Goal: Transaction & Acquisition: Purchase product/service

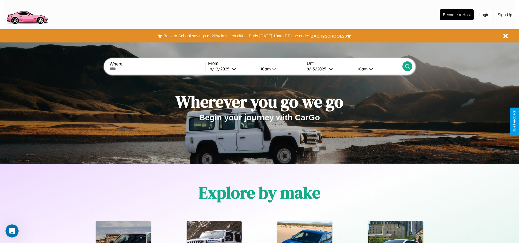
click at [157, 69] on input "text" at bounding box center [156, 68] width 95 height 4
type input "**********"
click at [232, 69] on div "8 / 12 / 2025" at bounding box center [221, 68] width 22 height 5
select select "*"
select select "****"
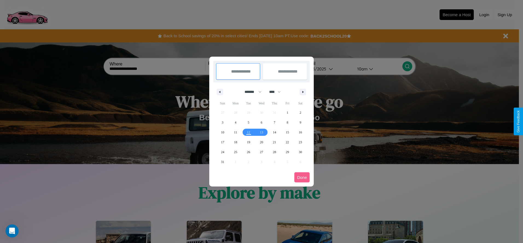
drag, startPoint x: 251, startPoint y: 92, endPoint x: 262, endPoint y: 110, distance: 21.1
click at [251, 92] on select "******* ******** ***** ***** *** **** **** ****** ********* ******* ******** **…" at bounding box center [251, 91] width 23 height 9
select select "*"
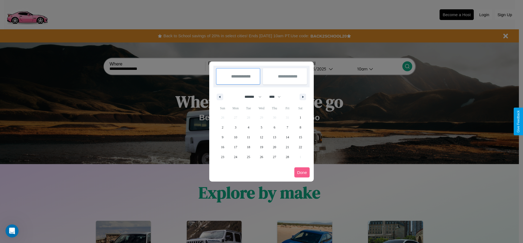
drag, startPoint x: 277, startPoint y: 97, endPoint x: 262, endPoint y: 110, distance: 20.6
click at [277, 97] on select "**** **** **** **** **** **** **** **** **** **** **** **** **** **** **** ****…" at bounding box center [274, 96] width 16 height 9
select select "****"
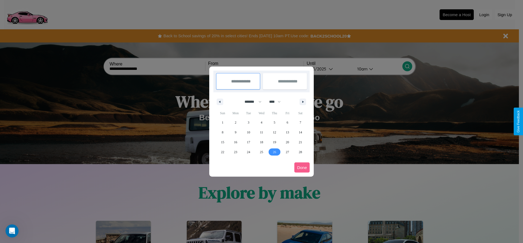
click at [274, 152] on span "26" at bounding box center [274, 152] width 3 height 10
type input "**********"
click at [300, 152] on span "28" at bounding box center [300, 152] width 3 height 10
type input "**********"
click at [302, 167] on button "Done" at bounding box center [301, 167] width 15 height 10
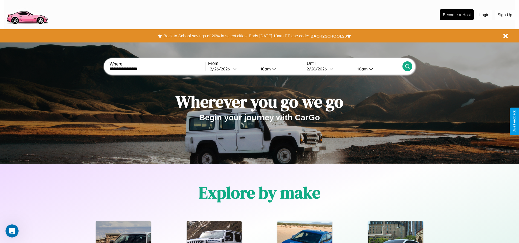
click at [407, 66] on icon at bounding box center [407, 65] width 5 height 5
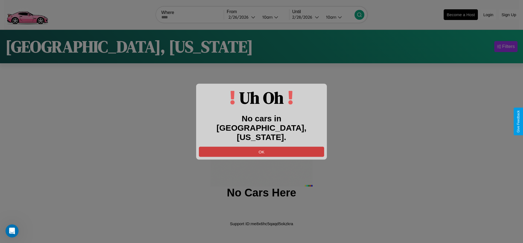
click at [262, 146] on button "OK" at bounding box center [261, 151] width 125 height 10
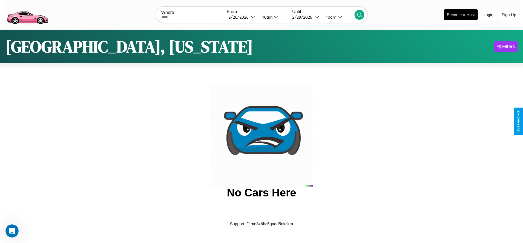
click at [27, 14] on img at bounding box center [27, 14] width 46 height 23
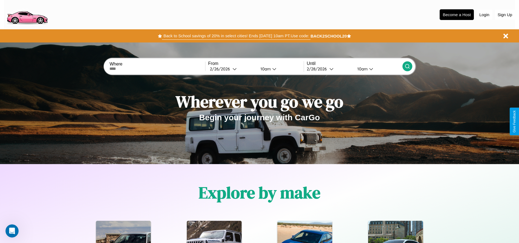
click at [236, 36] on button "Back to School savings of 20% in select cities! Ends 9/1 at 10am PT. Use code:" at bounding box center [236, 36] width 148 height 8
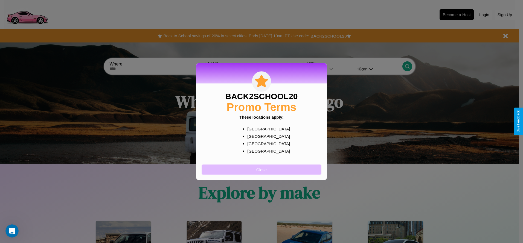
click at [262, 169] on button "Close" at bounding box center [262, 169] width 120 height 10
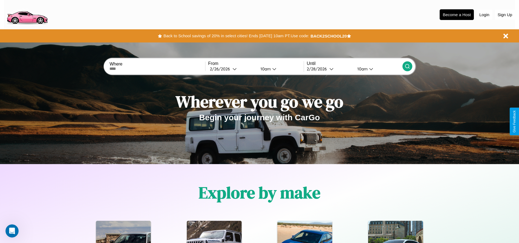
scroll to position [114, 0]
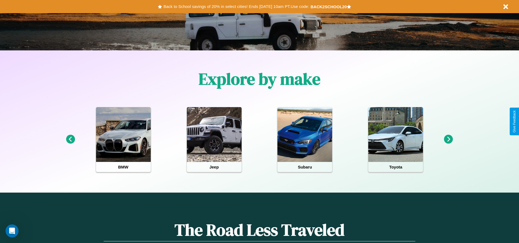
click at [70, 139] on icon at bounding box center [70, 139] width 9 height 9
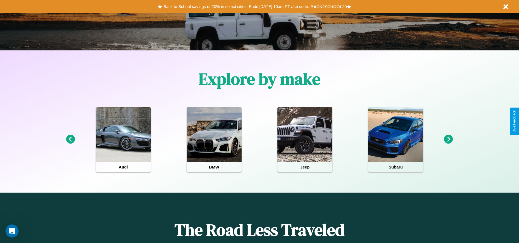
click at [70, 139] on icon at bounding box center [70, 139] width 9 height 9
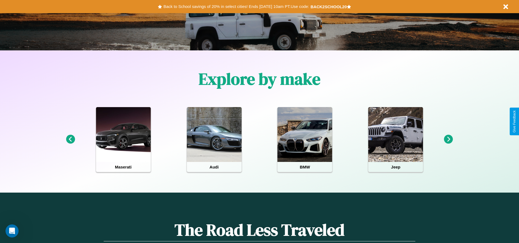
click at [448, 139] on icon at bounding box center [448, 139] width 9 height 9
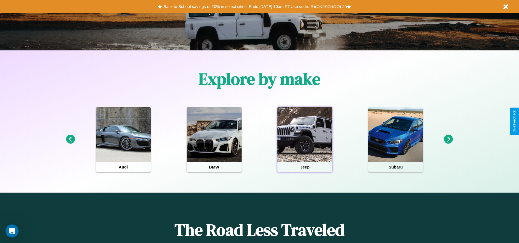
click at [305, 139] on div at bounding box center [304, 134] width 55 height 55
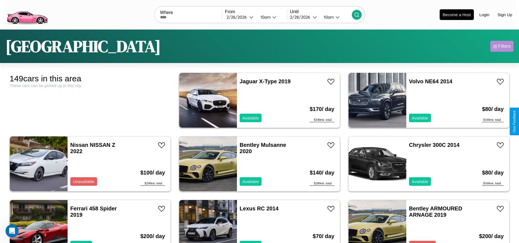
click at [502, 46] on div "Filters" at bounding box center [504, 45] width 13 height 5
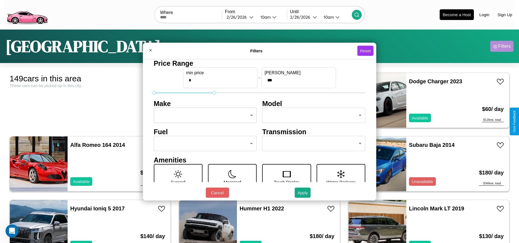
type input "***"
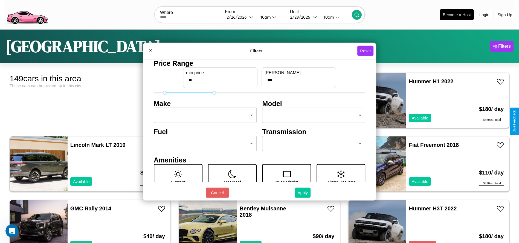
type input "**"
click at [303, 192] on button "Apply" at bounding box center [303, 192] width 16 height 10
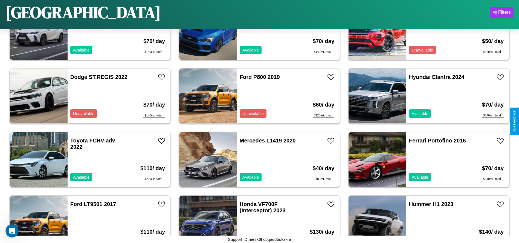
scroll to position [1584, 0]
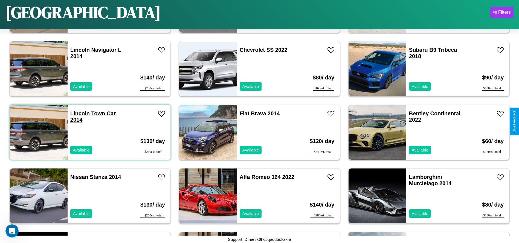
click at [79, 113] on link "Lincoln Town Car 2014" at bounding box center [92, 116] width 45 height 12
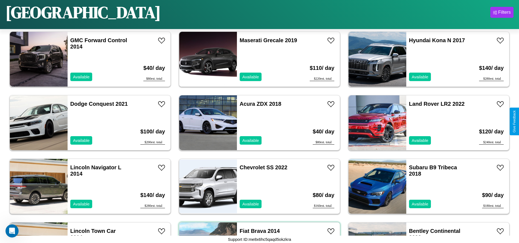
scroll to position [1394, 0]
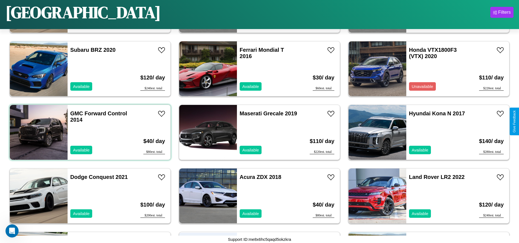
click at [89, 132] on div "GMC Forward Control 2014 Available" at bounding box center [99, 132] width 63 height 55
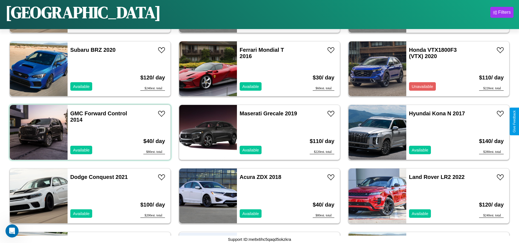
click at [89, 132] on div "GMC Forward Control 2014 Available" at bounding box center [99, 132] width 63 height 55
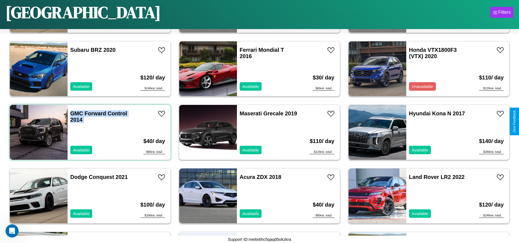
click at [89, 132] on div "GMC Forward Control 2014 Available" at bounding box center [99, 132] width 63 height 55
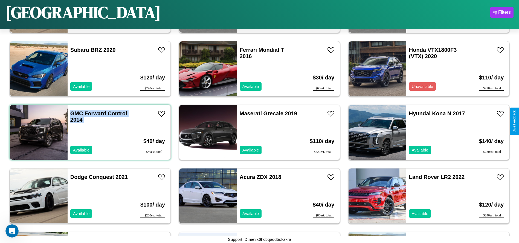
click at [89, 132] on div "GMC Forward Control 2014 Available" at bounding box center [99, 132] width 63 height 55
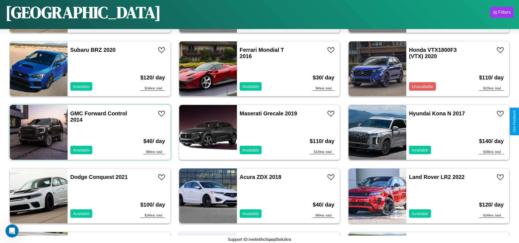
click at [89, 132] on div "GMC Forward Control 2014 Available" at bounding box center [99, 132] width 63 height 55
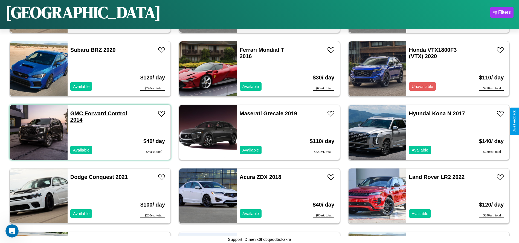
click at [76, 113] on link "GMC Forward Control 2014" at bounding box center [98, 116] width 57 height 12
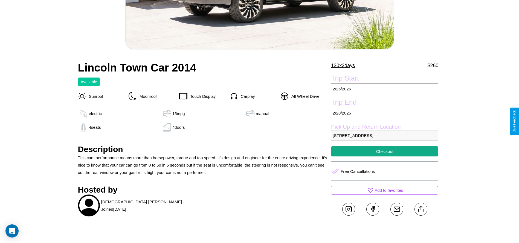
scroll to position [175, 0]
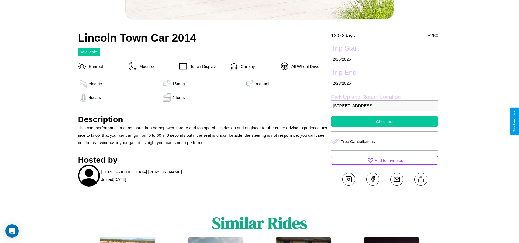
click at [385, 121] on button "Checkout" at bounding box center [384, 121] width 107 height 10
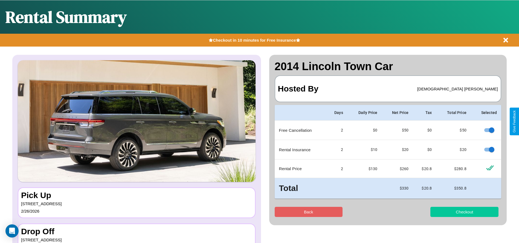
click at [464, 211] on button "Checkout" at bounding box center [464, 212] width 68 height 10
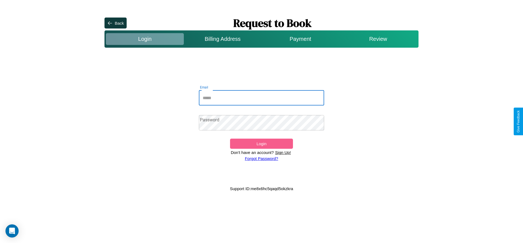
click at [262, 98] on input "Email" at bounding box center [262, 97] width 126 height 15
type input "**********"
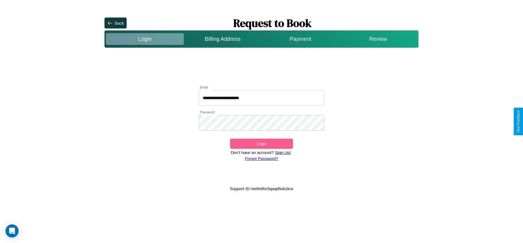
click at [261, 143] on button "Login" at bounding box center [261, 143] width 63 height 10
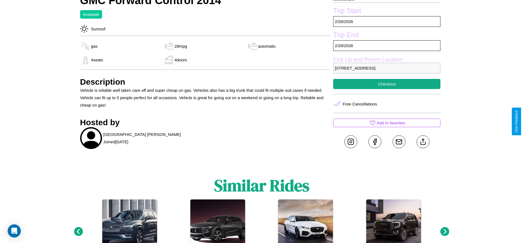
scroll to position [180, 0]
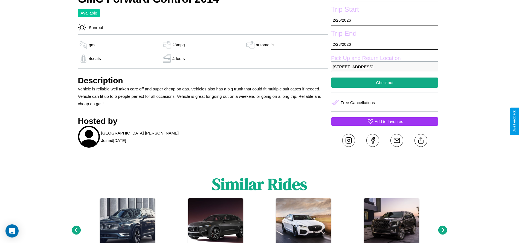
click at [385, 121] on p "Add to favorites" at bounding box center [389, 121] width 28 height 7
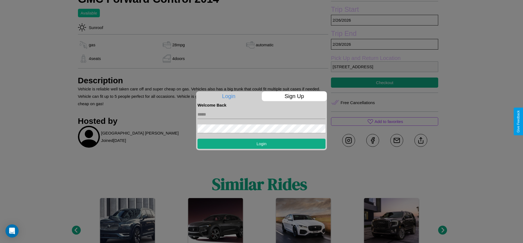
click at [262, 121] on form "Login" at bounding box center [262, 127] width 128 height 41
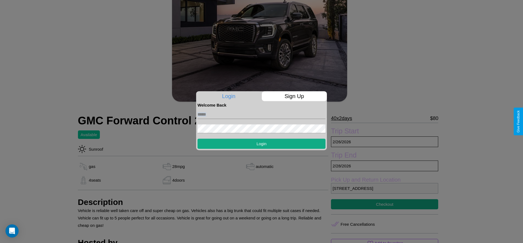
scroll to position [56, 0]
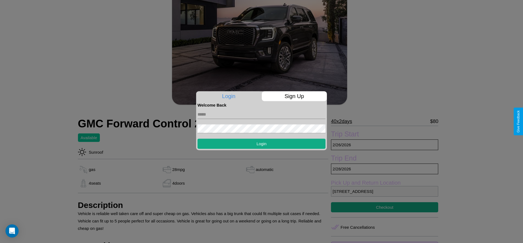
click at [344, 121] on div at bounding box center [261, 121] width 523 height 243
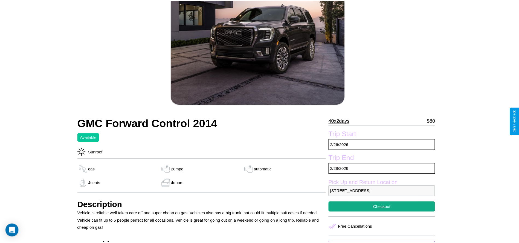
scroll to position [63, 0]
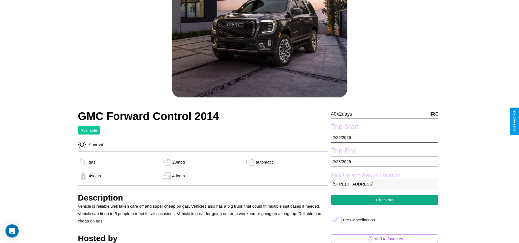
click at [344, 114] on p "40 x 2 days" at bounding box center [341, 113] width 21 height 9
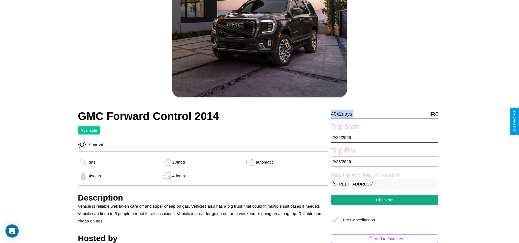
click at [344, 114] on p "40 x 2 days" at bounding box center [341, 113] width 21 height 9
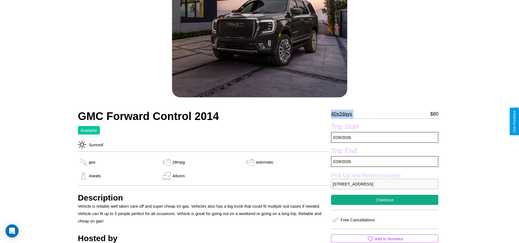
click at [344, 114] on p "40 x 2 days" at bounding box center [341, 113] width 21 height 9
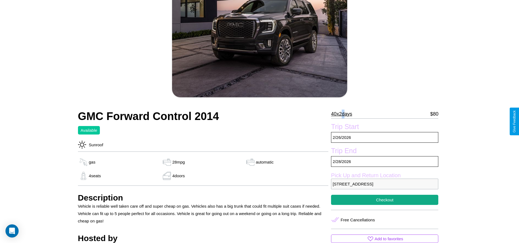
click at [344, 114] on p "40 x 2 days" at bounding box center [341, 113] width 21 height 9
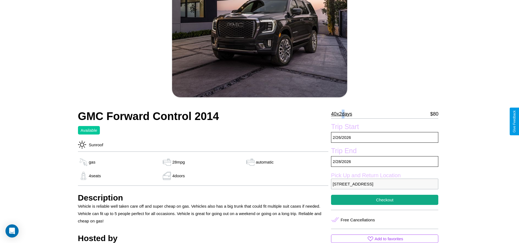
click at [344, 114] on p "40 x 2 days" at bounding box center [341, 113] width 21 height 9
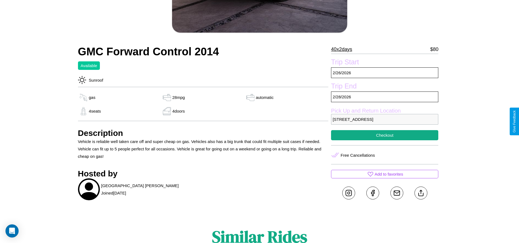
scroll to position [141, 0]
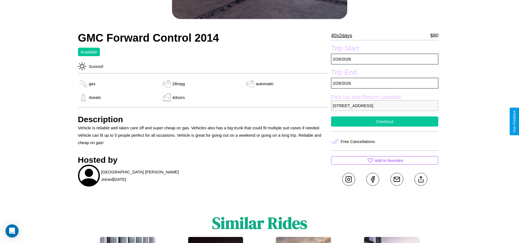
click at [385, 121] on button "Checkout" at bounding box center [384, 121] width 107 height 10
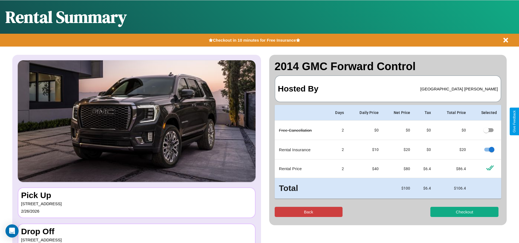
click at [308, 211] on button "Back" at bounding box center [309, 212] width 68 height 10
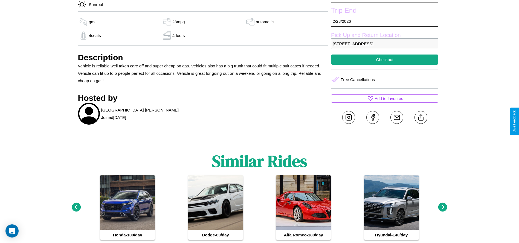
scroll to position [219, 0]
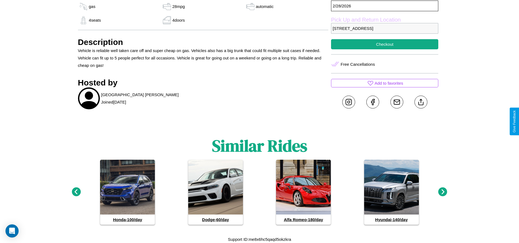
click at [443, 192] on icon at bounding box center [442, 191] width 9 height 9
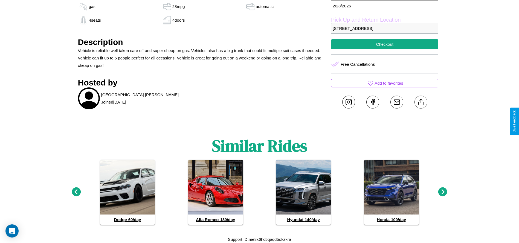
click at [443, 192] on icon at bounding box center [442, 191] width 9 height 9
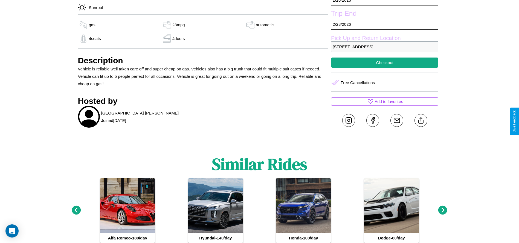
scroll to position [199, 0]
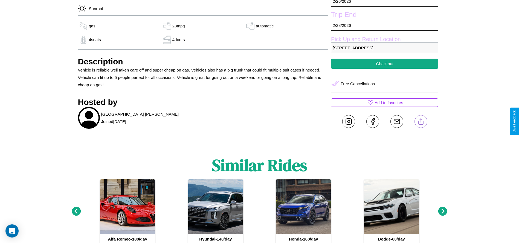
click at [421, 121] on line at bounding box center [421, 120] width 0 height 4
